Goal: Contribute content: Contribute content

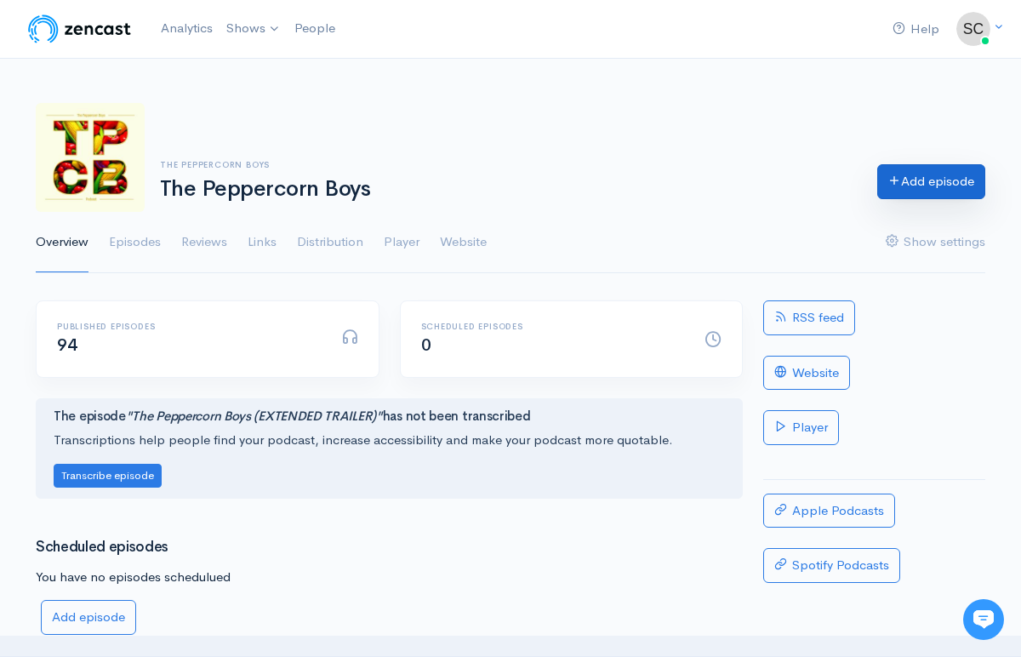
click at [951, 181] on link "Add episode" at bounding box center [931, 181] width 108 height 35
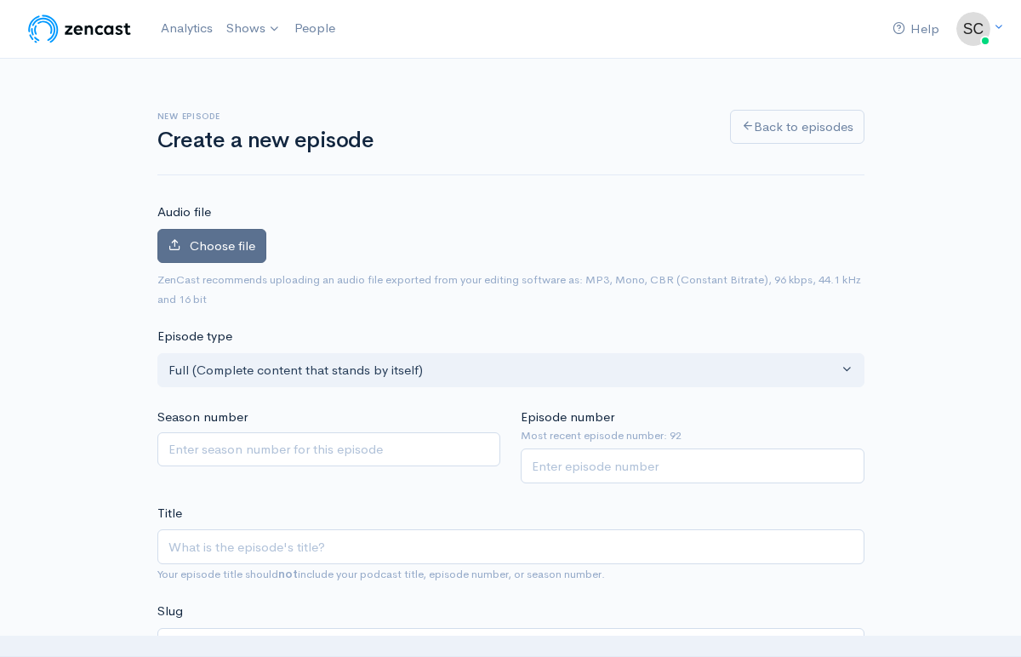
click at [198, 253] on span "Choose file" at bounding box center [223, 245] width 66 height 16
click at [0, 0] on input "Choose file" at bounding box center [0, 0] width 0 height 0
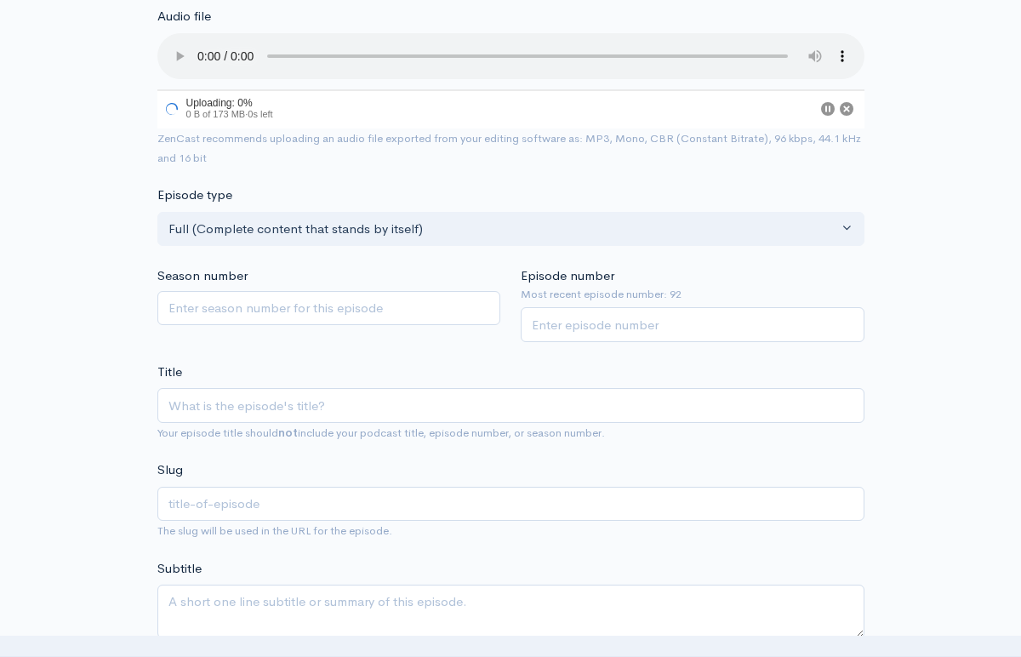
scroll to position [203, 0]
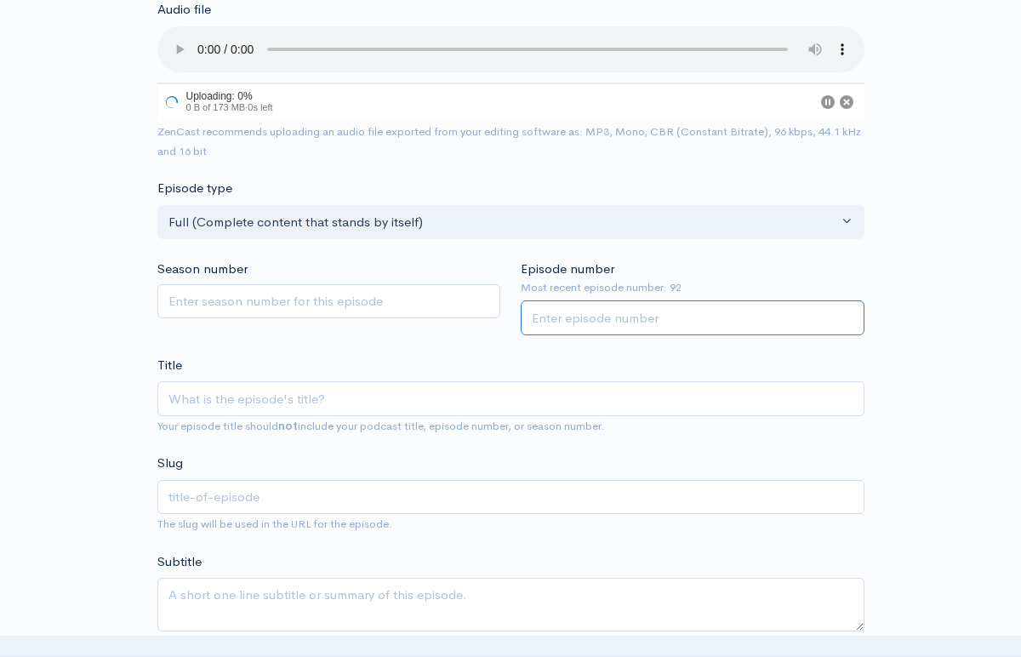
click at [588, 312] on input "Episode number" at bounding box center [693, 317] width 344 height 35
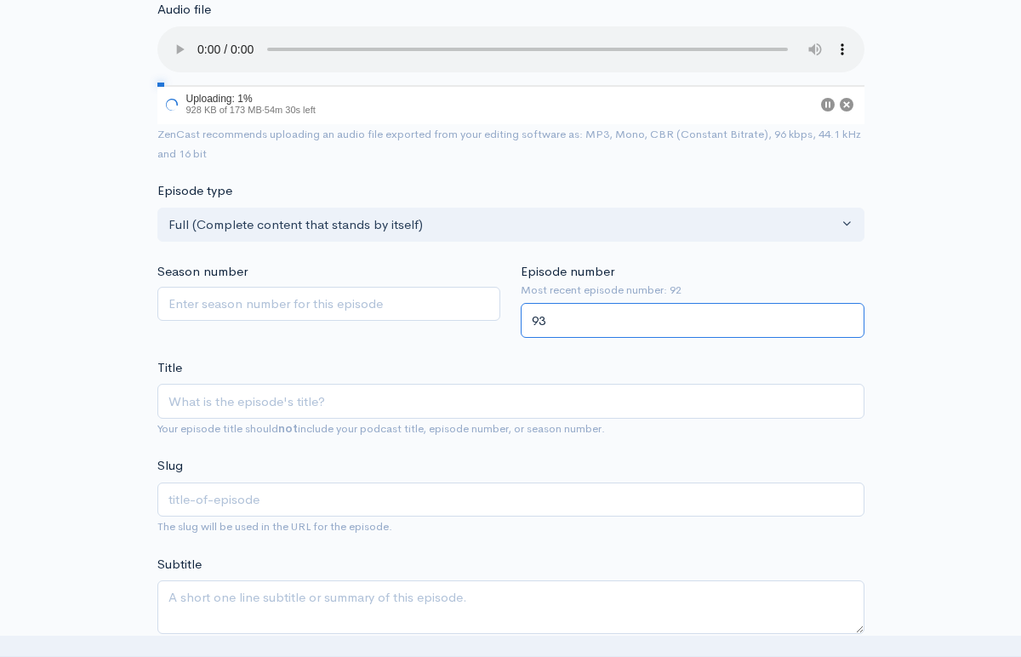
type input "93"
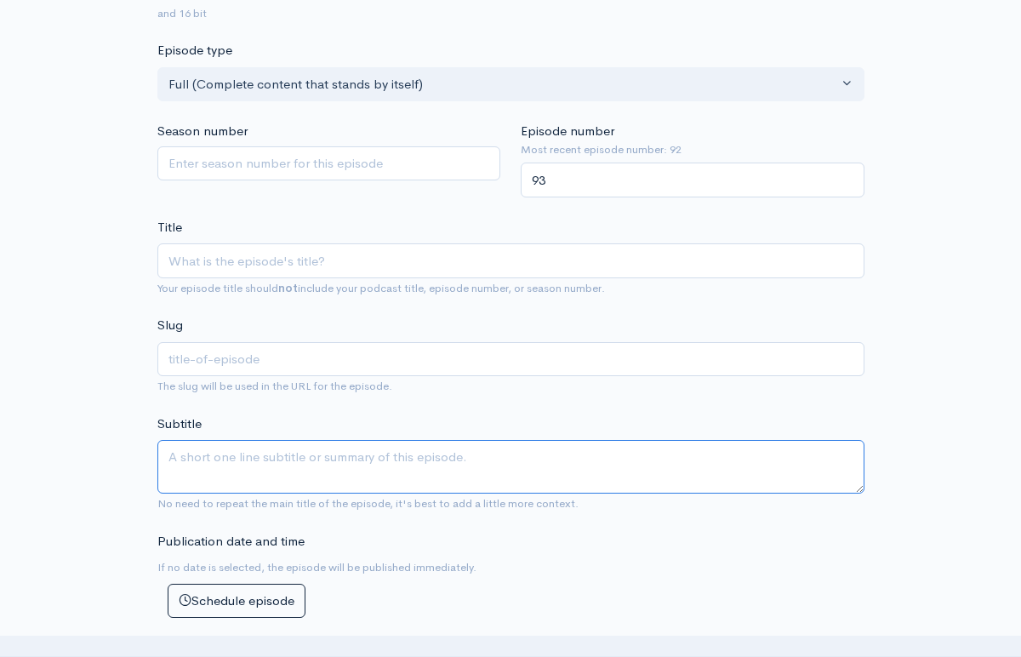
click at [232, 461] on textarea "Subtitle" at bounding box center [510, 467] width 707 height 54
paste textarea "This week’s is a TBA-only special — [PERSON_NAME] out, and the stat padding is …"
type textarea "This week’s is a TBA-only special — [PERSON_NAME] out, and the stat padding is …"
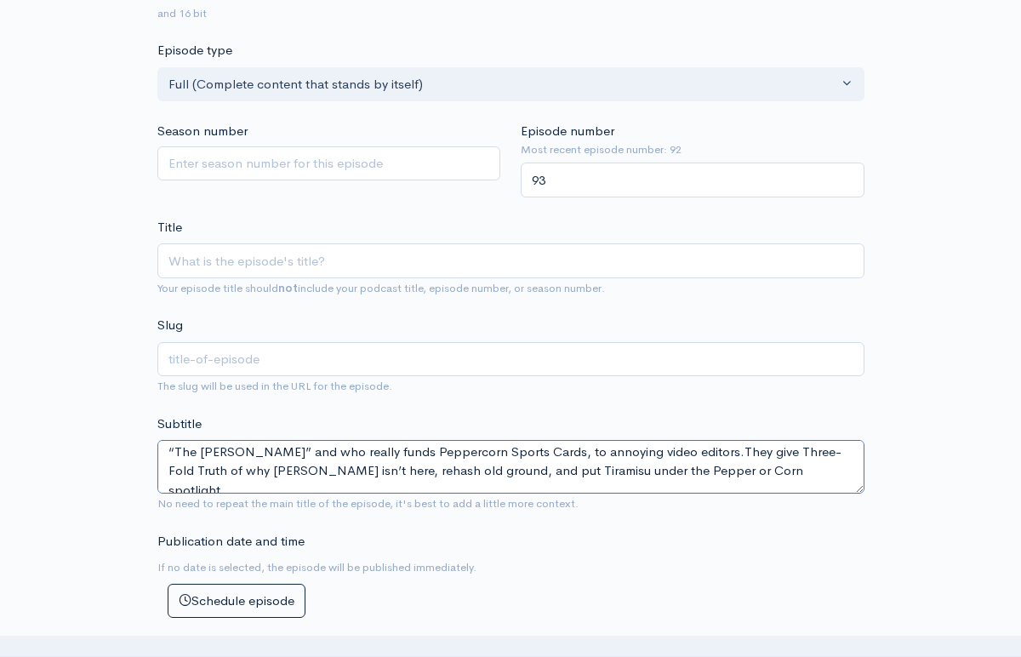
scroll to position [0, 0]
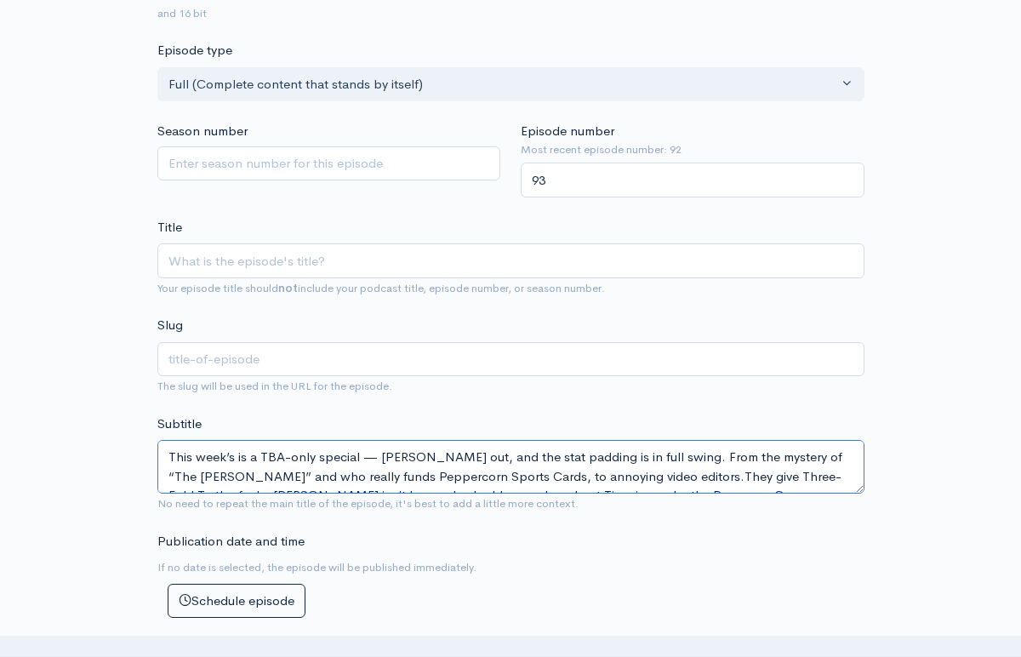
drag, startPoint x: 311, startPoint y: 487, endPoint x: 20, endPoint y: 357, distance: 318.5
click at [20, 357] on div "New episode Create a new episode Back to episodes Audio file 1 Uploading: 1% 1.…" at bounding box center [510, 633] width 1021 height 1834
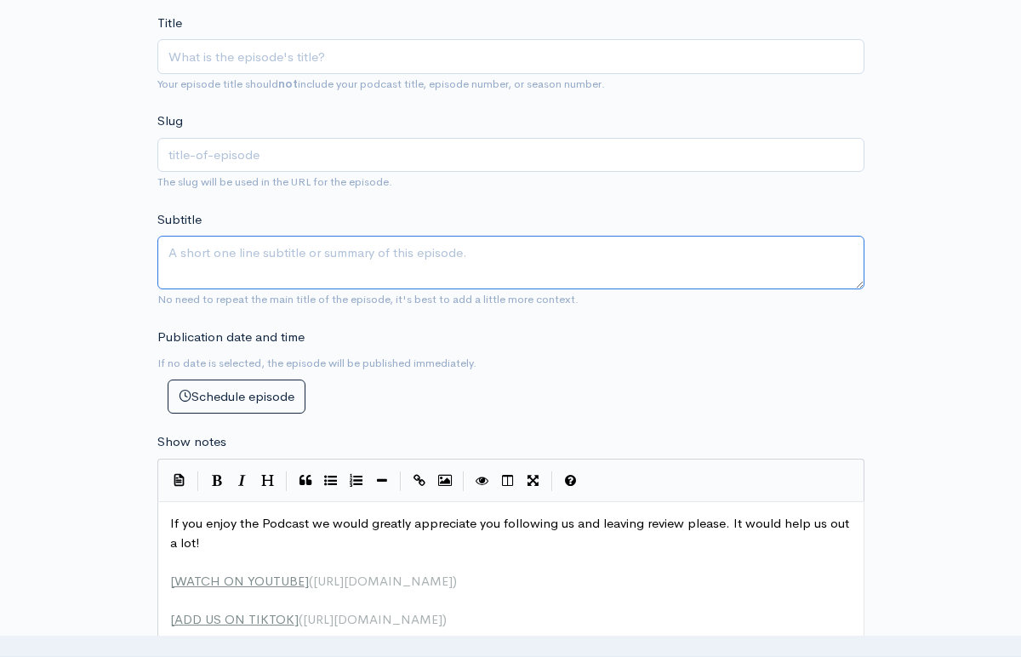
scroll to position [549, 0]
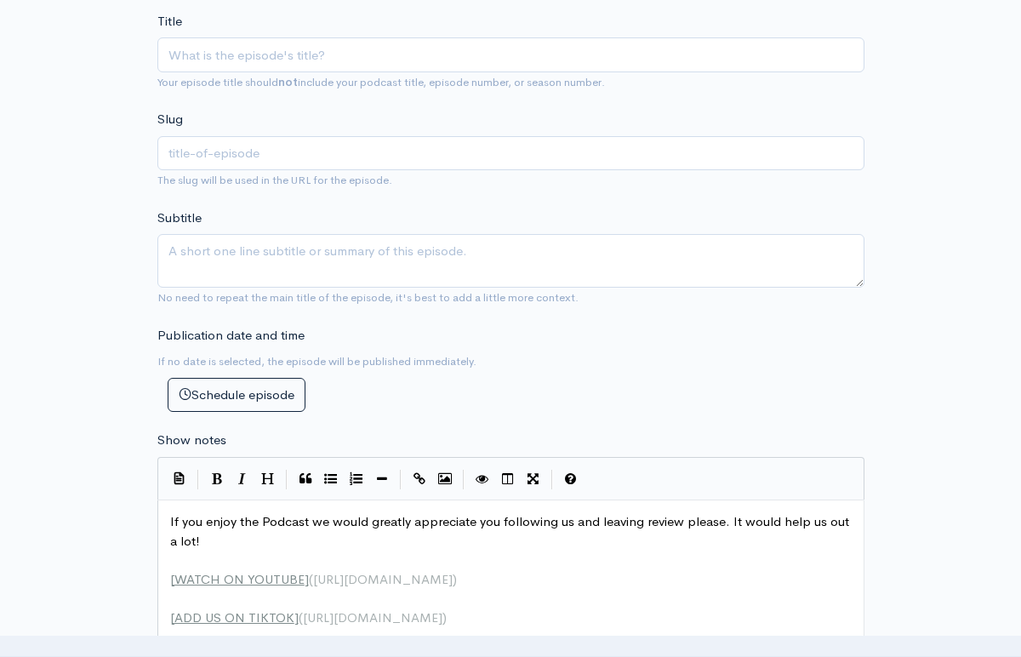
click at [170, 524] on span "If you enjoy the Podcast we would greatly appreciate you following us and leavi…" at bounding box center [511, 531] width 682 height 36
paste textarea "\"
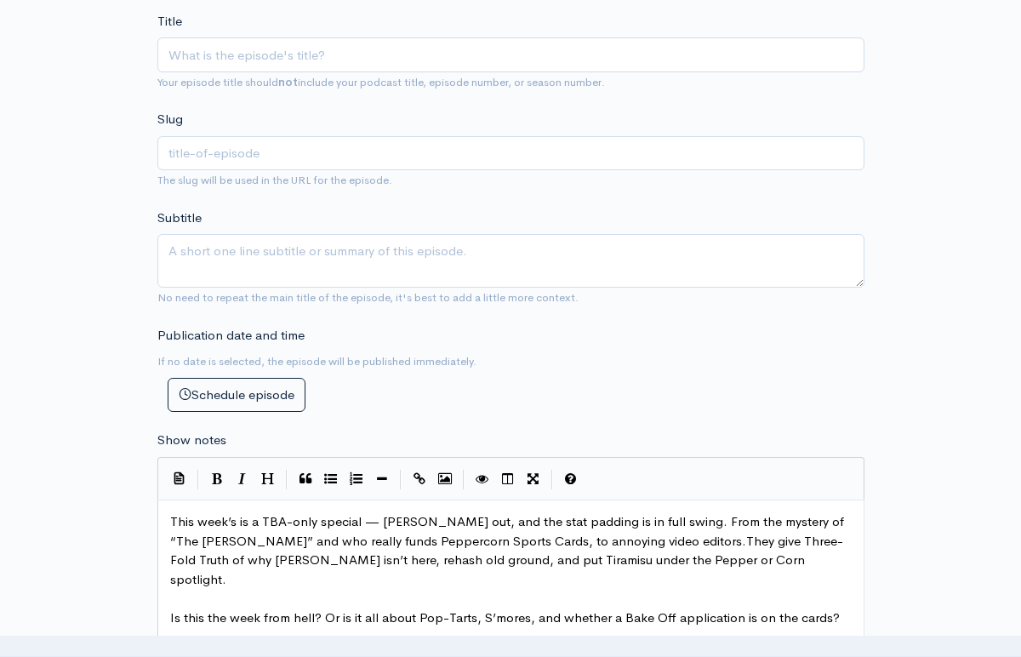
scroll to position [619, 0]
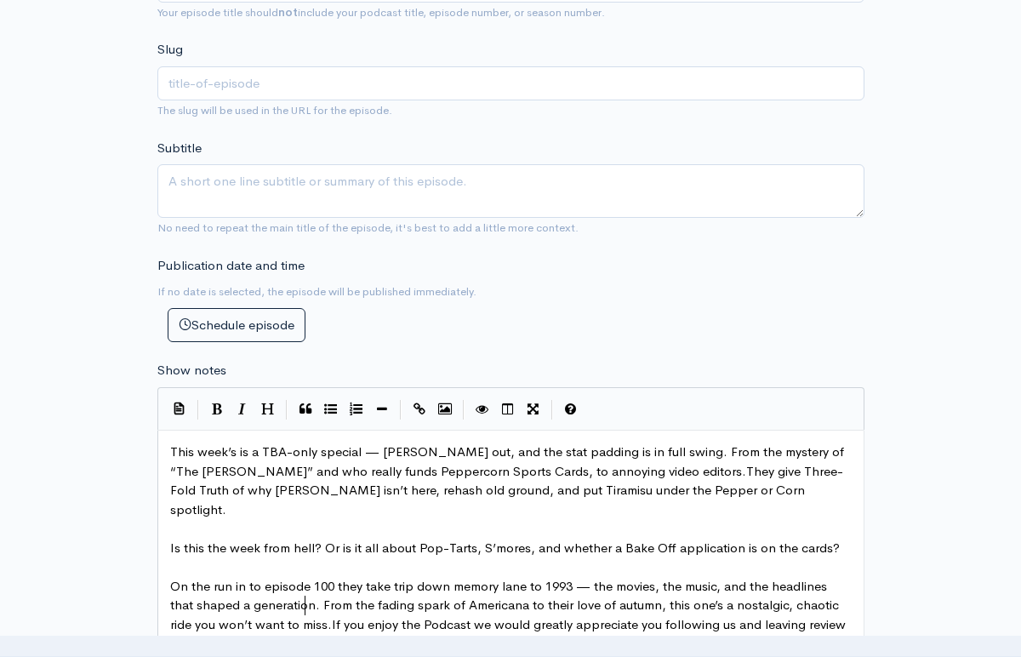
type textarea "\"
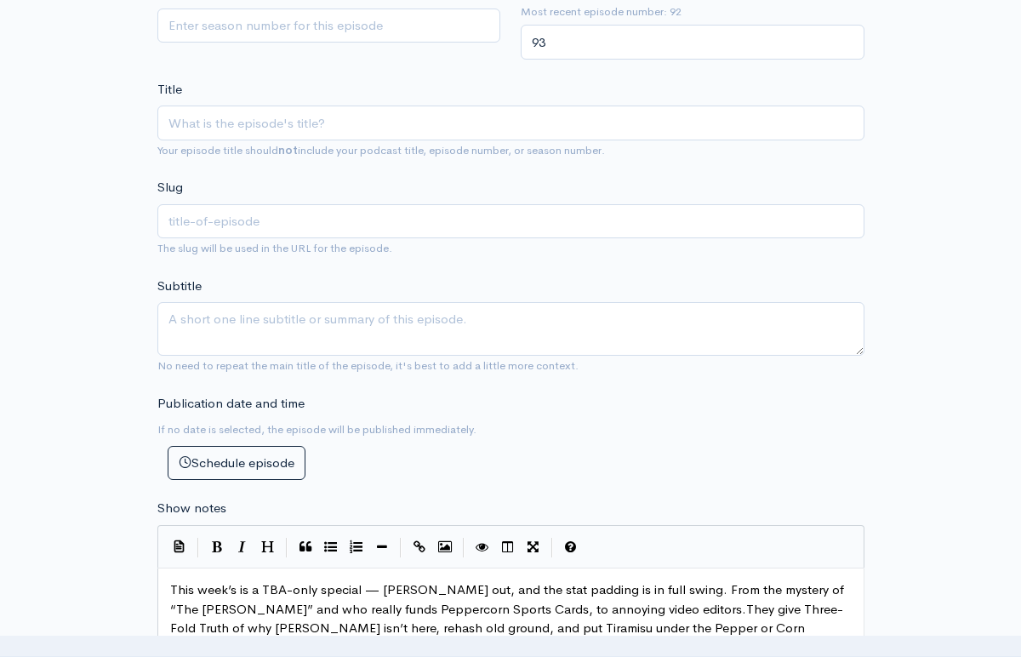
scroll to position [471, 0]
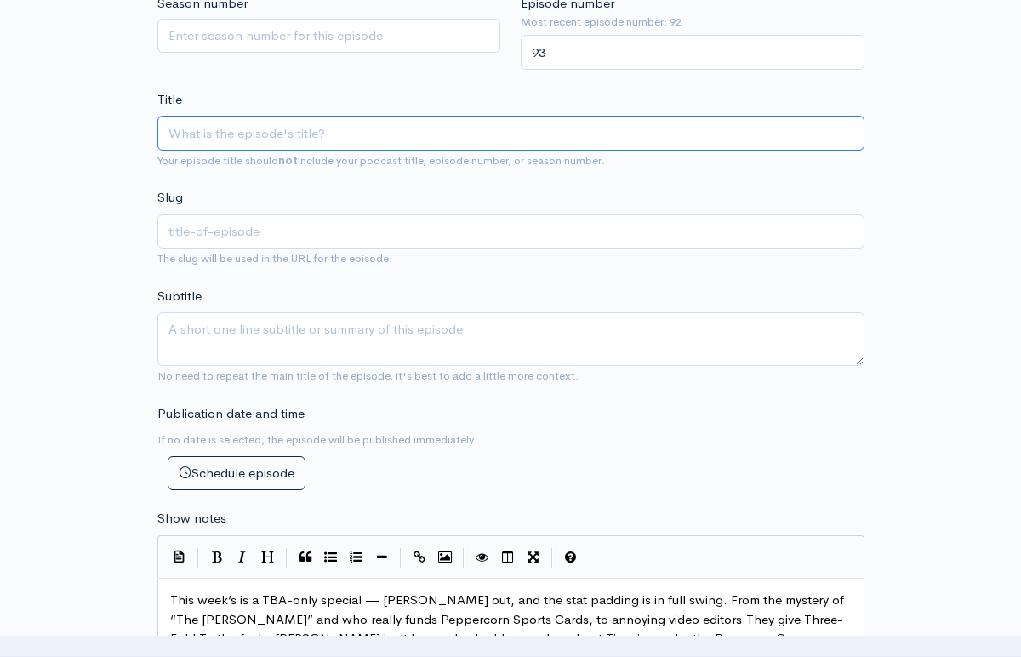
click at [223, 134] on input "Title" at bounding box center [510, 133] width 707 height 35
paste input "Ep93|"
type input "Ep93|"
type input "ep93"
paste input "Pop-Tarts, Bake Offs & 1993"
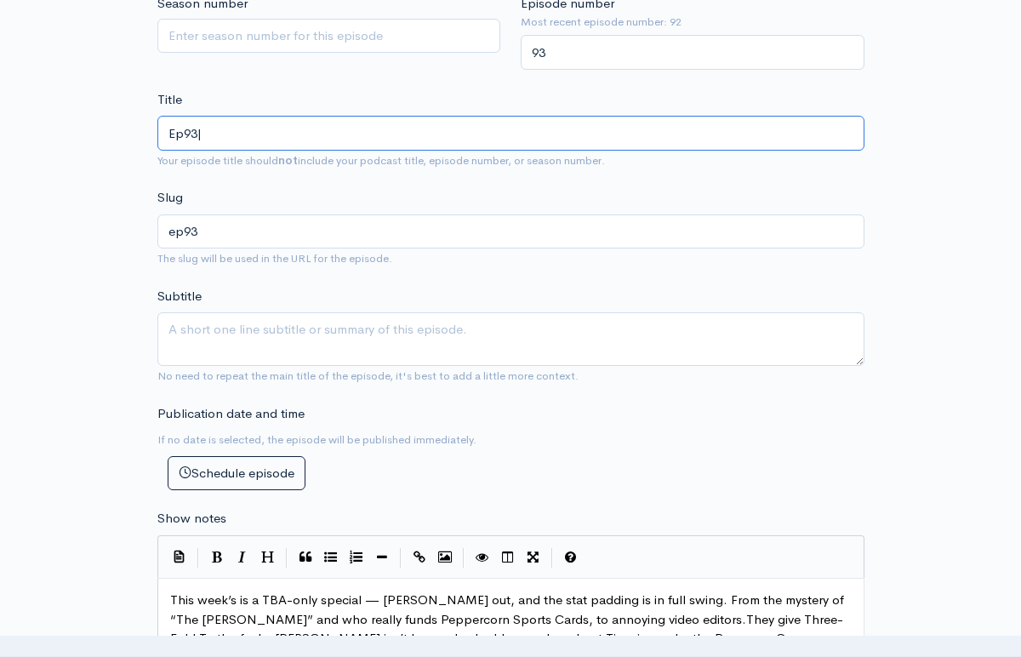
type input "Ep93| Pop-Tarts, Bake Offs & 1993"
type input "ep93-pop-tarts-bake-offs-1993"
click at [322, 131] on input "Ep93| Pop-Tarts, Bake Offs & 1993" at bounding box center [510, 133] width 707 height 35
type input "Ep93| Pop-Tarts, Bake Off & 1993"
type input "ep93-pop-tarts-bake-off-1993"
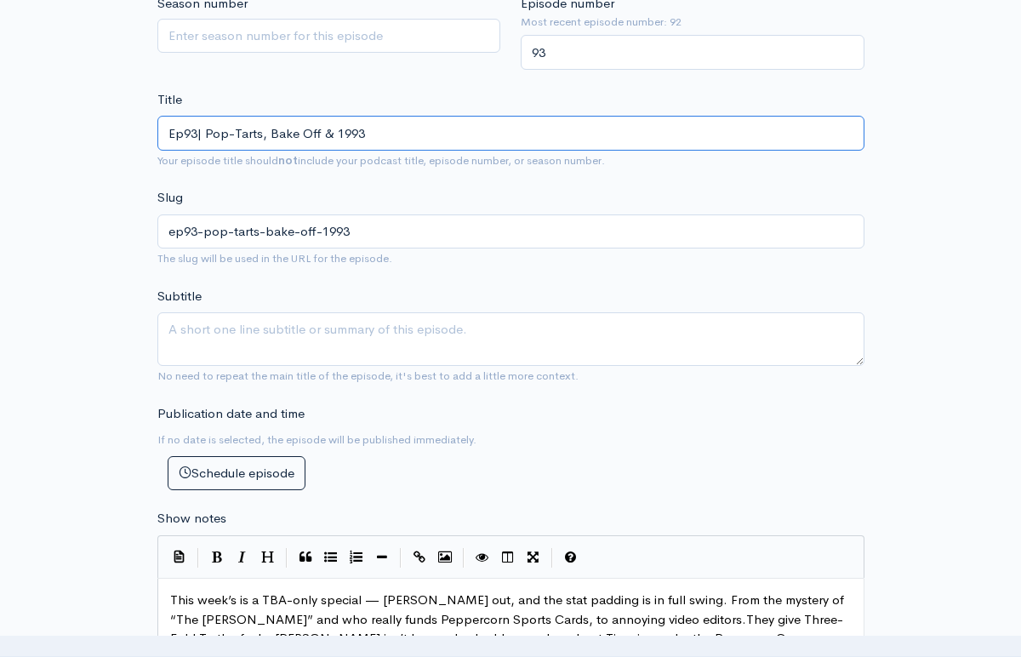
click at [334, 133] on input "Ep93| Pop-Tarts, Bake Off & 1993" at bounding box center [510, 133] width 707 height 35
type input "Ep93| Pop-Tarts, Bake Off & T1993"
type input "ep93-pop-tarts-bake-off-t1993"
type input "Ep93| Pop-Tarts, Bake Off & Th1993"
type input "ep93-pop-tarts-bake-off-th1993"
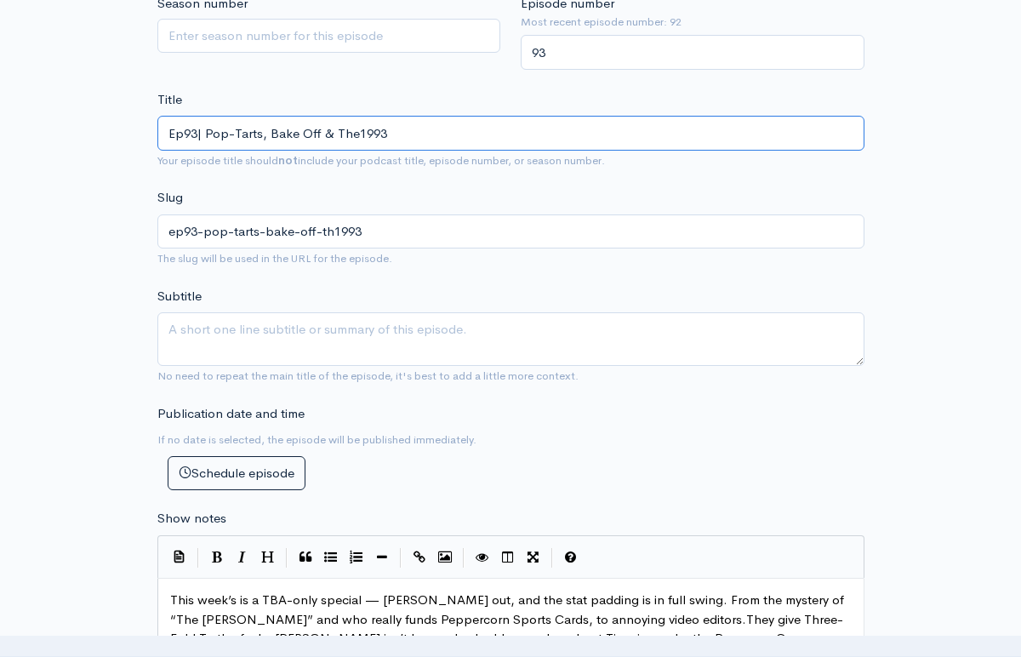
type input "Ep93| Pop-Tarts, Bake Off & The 1993"
type input "ep93-pop-tarts-bake-off-the-1993"
type input "Ep93| Pop-Tarts, Bake Off & The1993"
type input "ep93-pop-tarts-bake-off-the1993"
type input "Ep93| Pop-Tarts, Bake Off & Th1993"
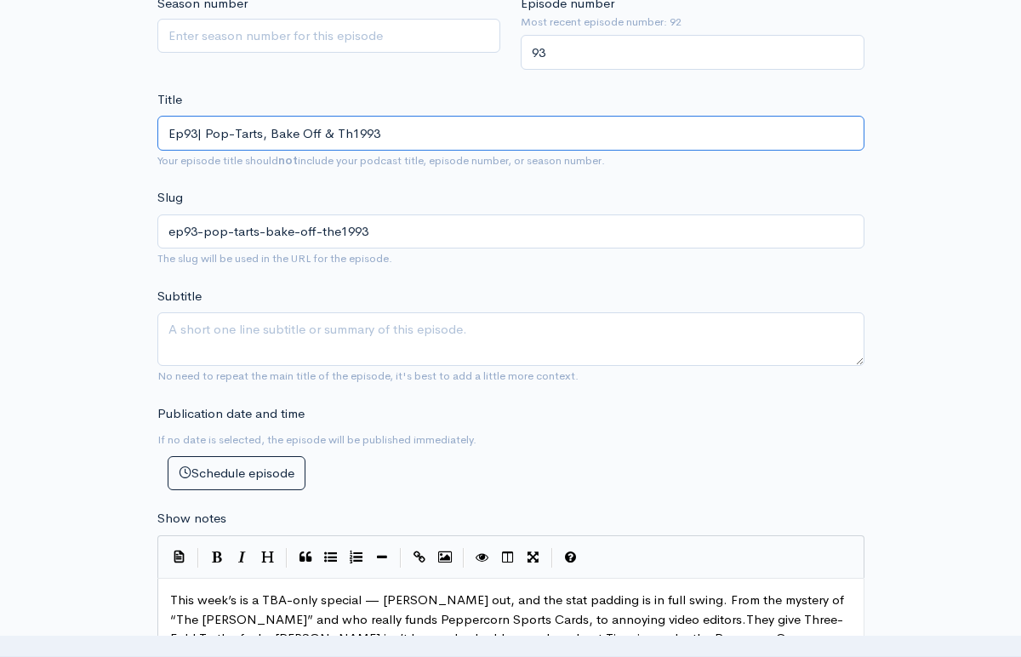
type input "ep93-pop-tarts-bake-off-th1993"
type input "Ep93| Pop-Tarts, Bake Off & T1993"
type input "ep93-pop-tarts-bake-off-t1993"
type input "Ep93| Pop-Tarts, Bake Off & 1993"
type input "ep93-pop-tarts-bake-off-1993"
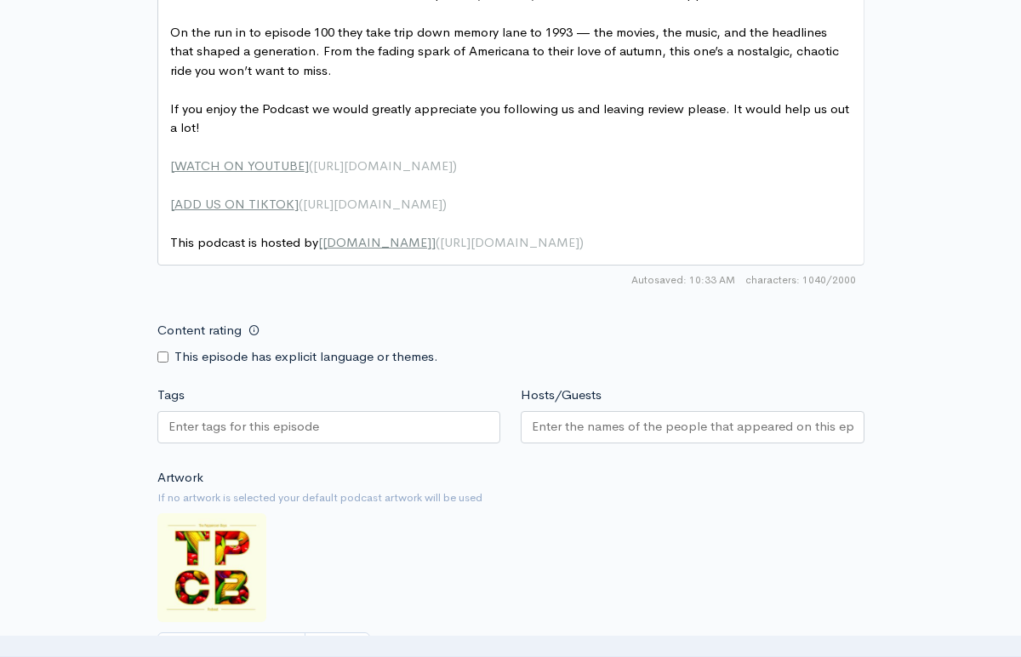
scroll to position [1173, 0]
type input "Ep93| Pop-Tarts, Bake Off & 1993"
click at [261, 416] on input "Tags" at bounding box center [244, 426] width 153 height 20
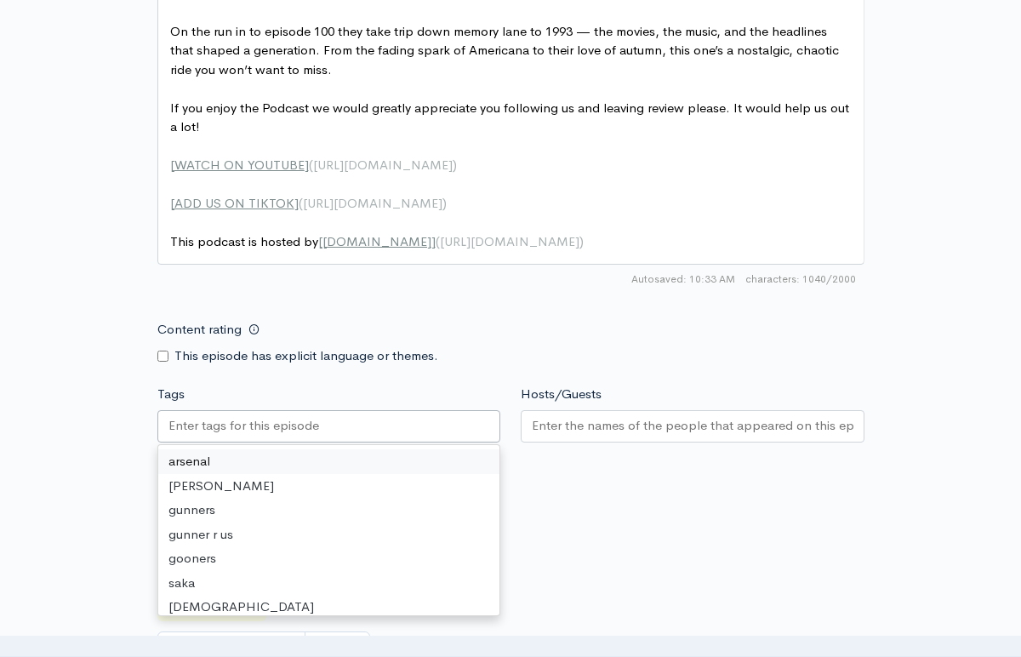
paste input "text"
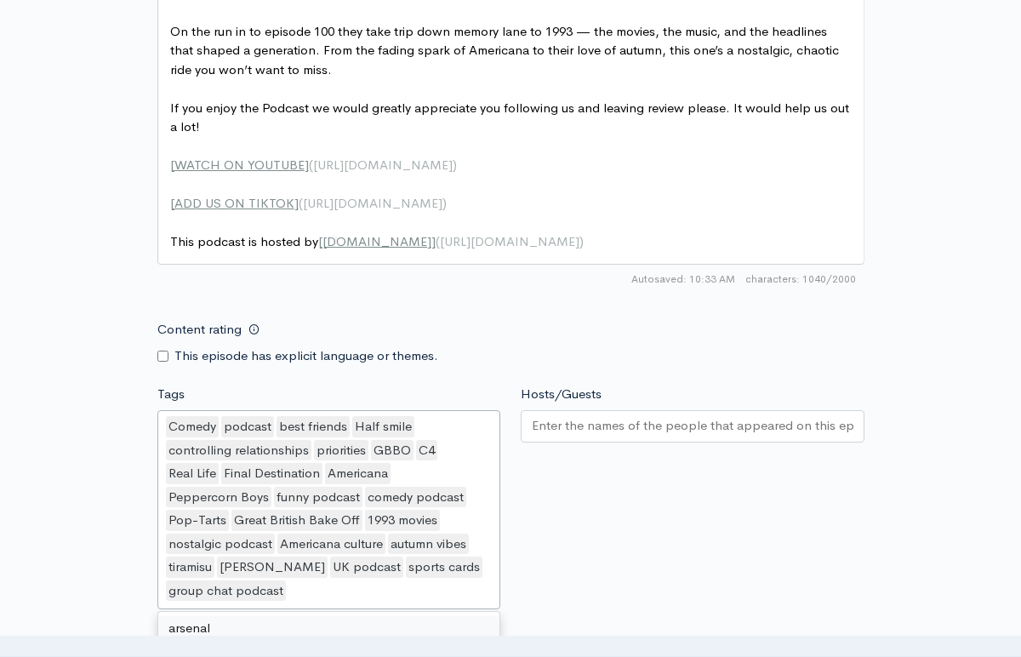
scroll to position [4, 0]
click at [591, 416] on input "Hosts/Guests" at bounding box center [693, 426] width 322 height 20
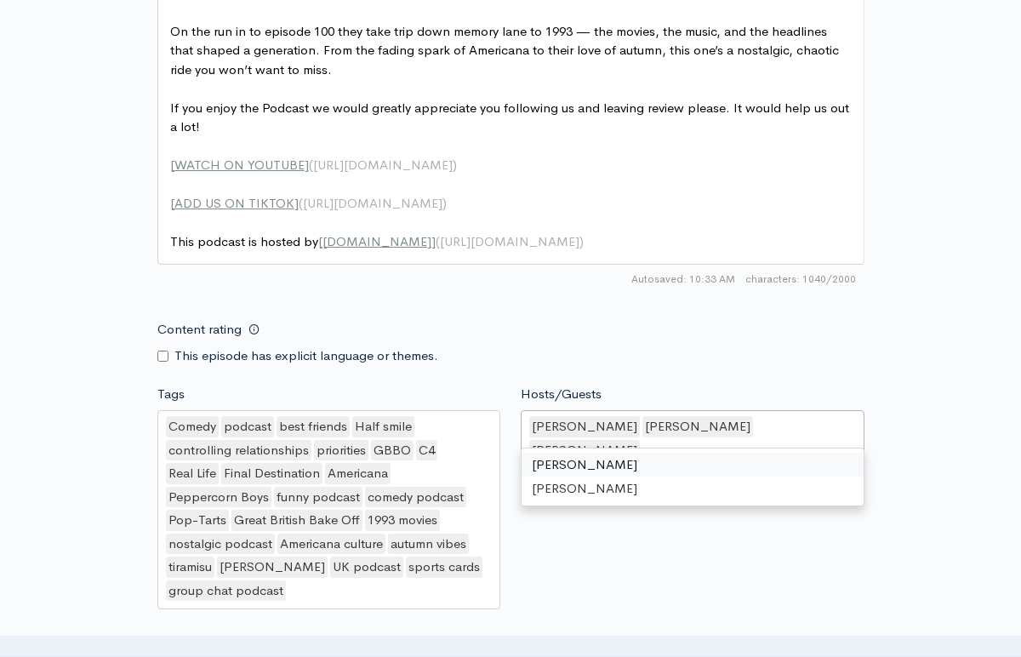
click at [659, 324] on div "Content rating This episode has explicit language or themes." at bounding box center [511, 339] width 728 height 54
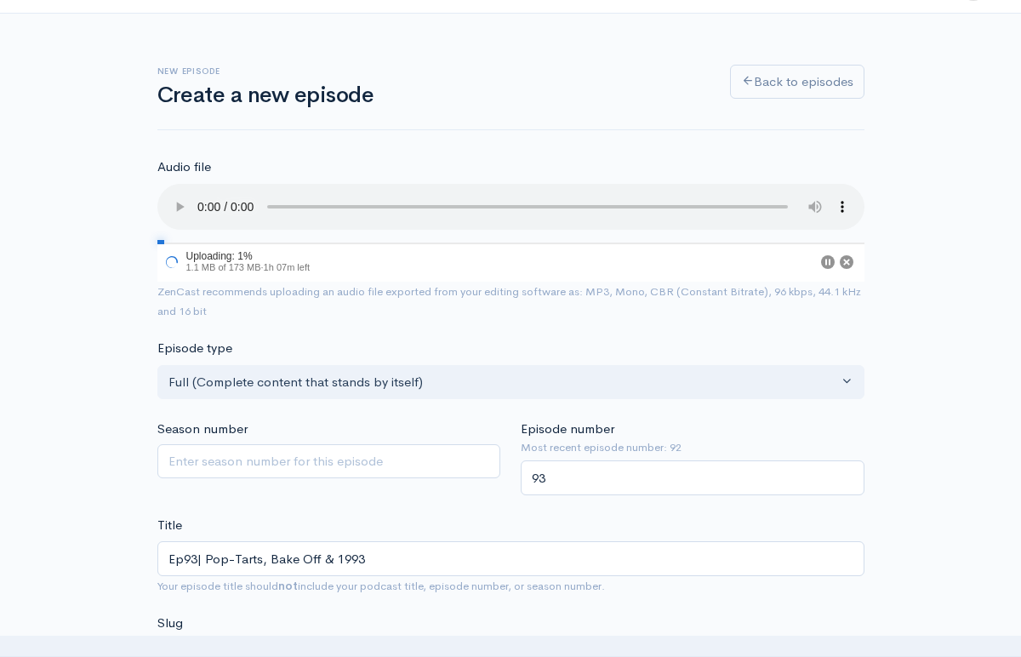
scroll to position [39, 0]
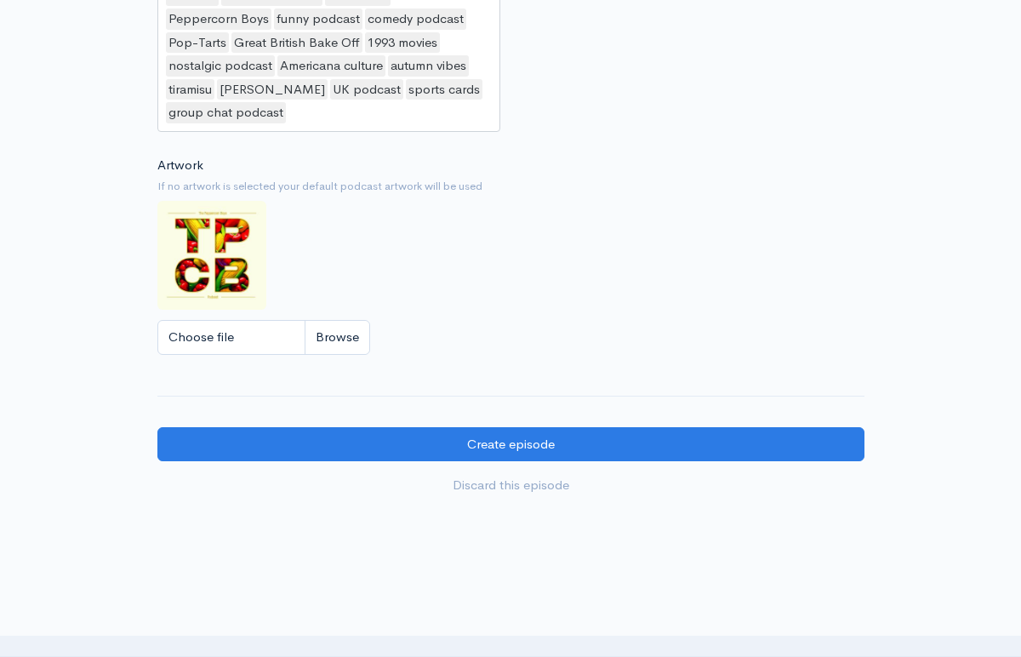
scroll to position [1693, 0]
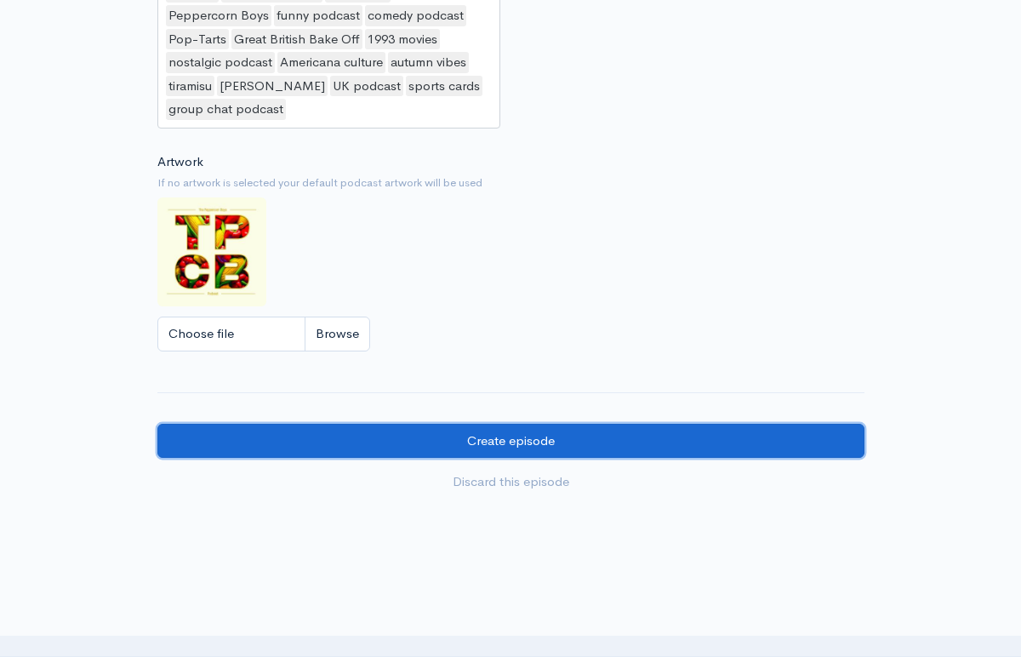
click at [799, 424] on input "Create episode" at bounding box center [510, 441] width 707 height 35
